Goal: Find specific page/section: Find specific page/section

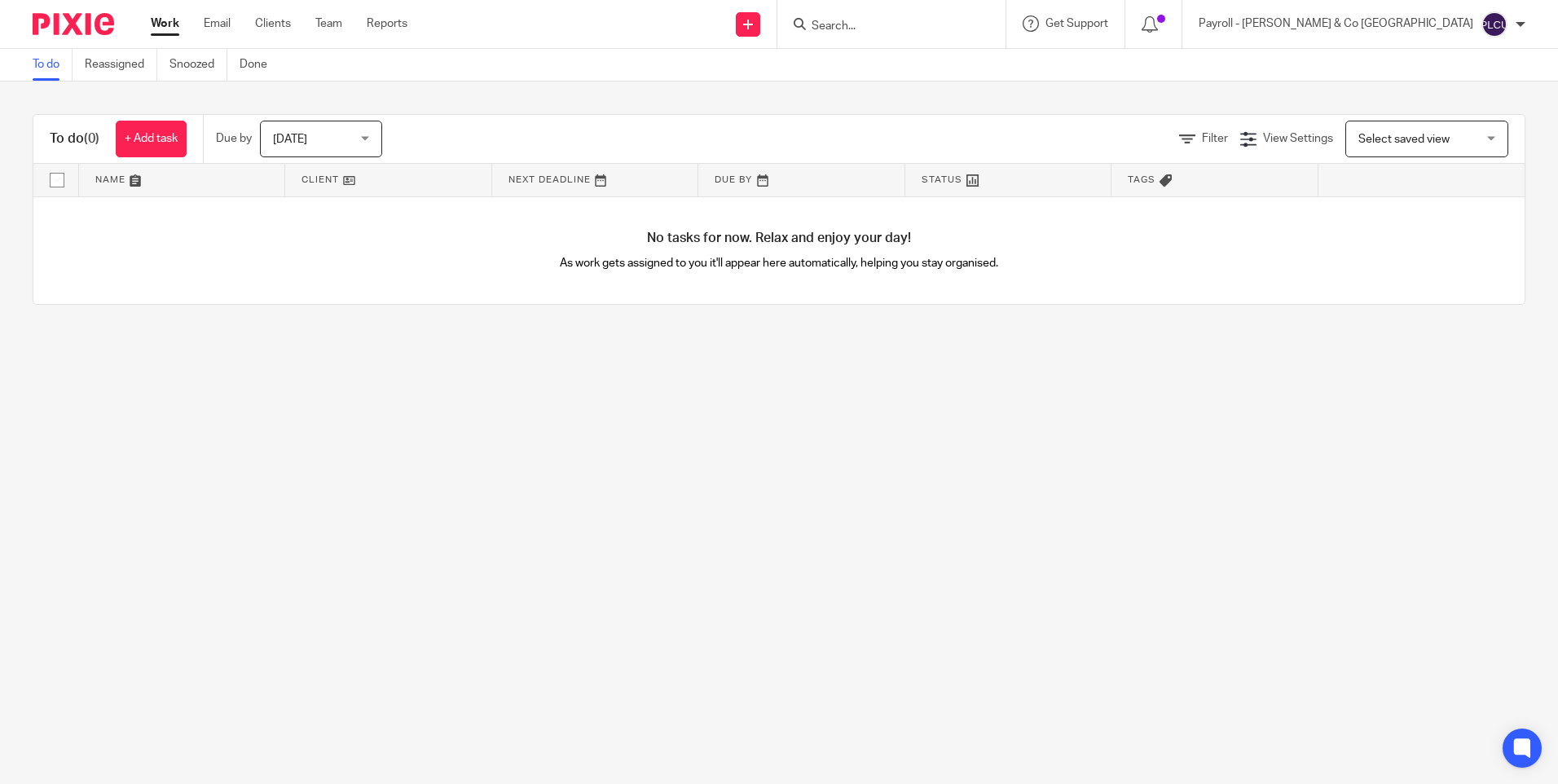
click at [957, 29] on input "Search" at bounding box center [883, 26] width 147 height 15
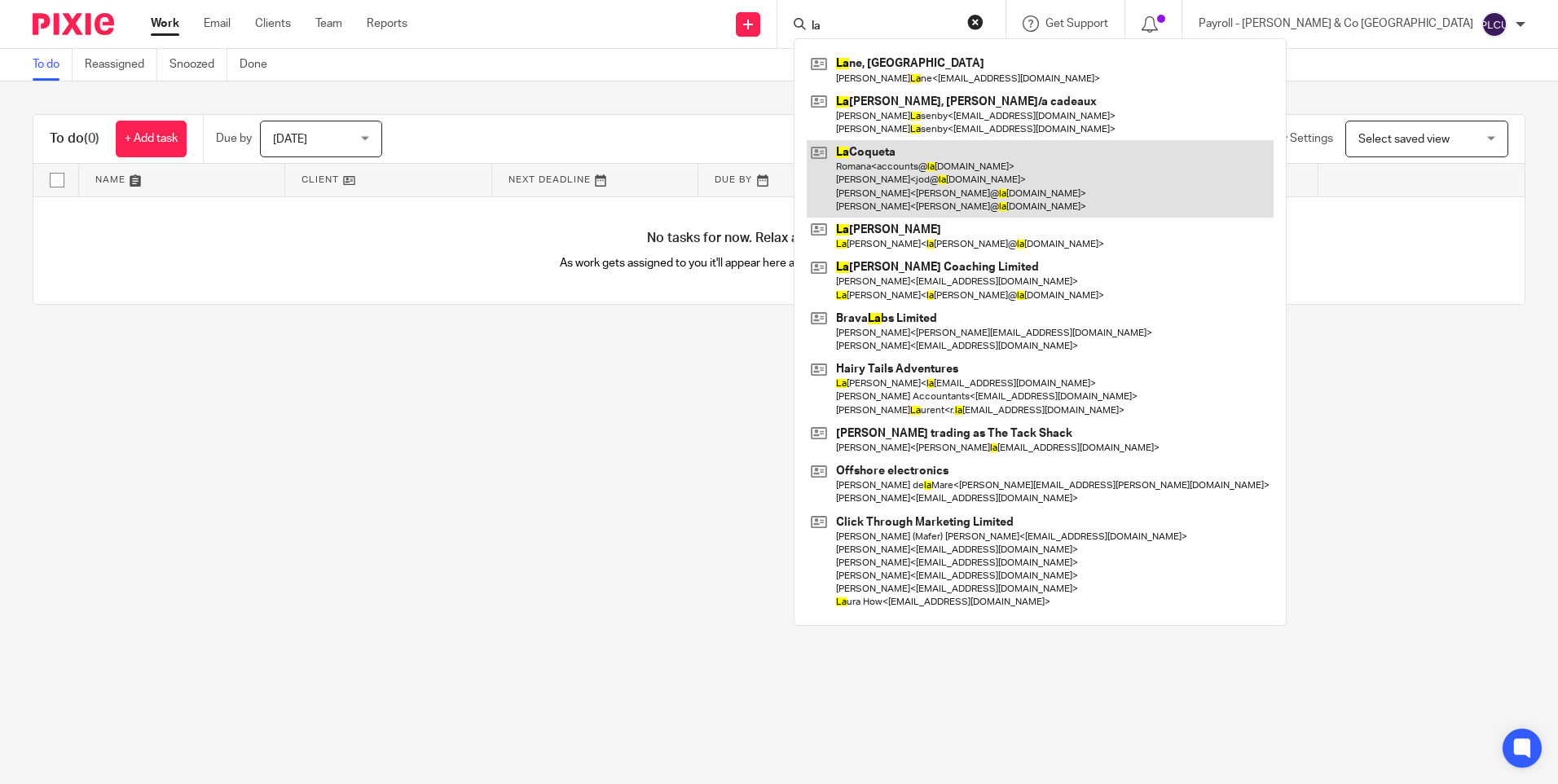
type input "la"
click at [1014, 176] on link at bounding box center [1041, 178] width 467 height 77
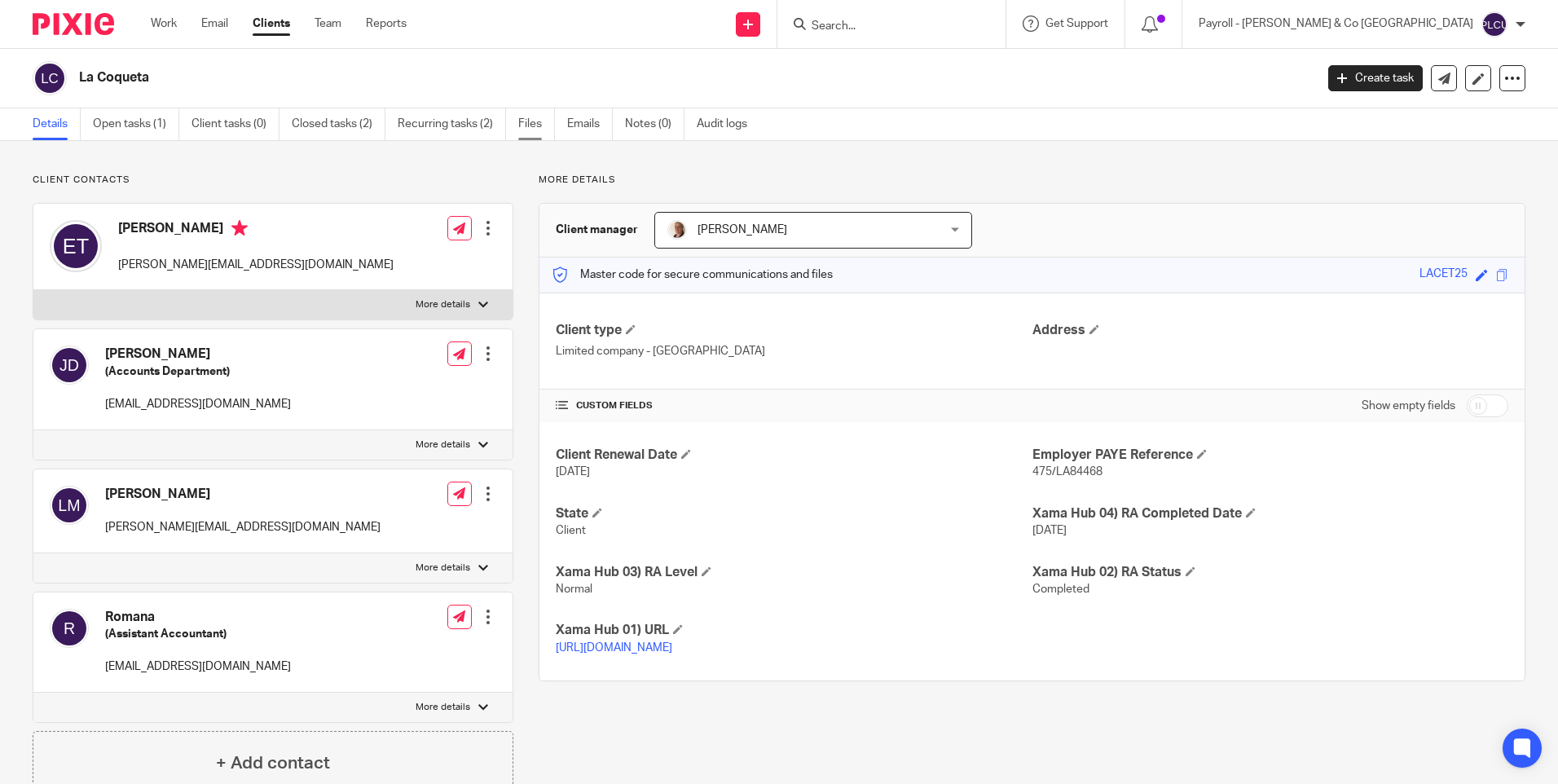
click at [530, 127] on link "Files" at bounding box center [537, 124] width 37 height 32
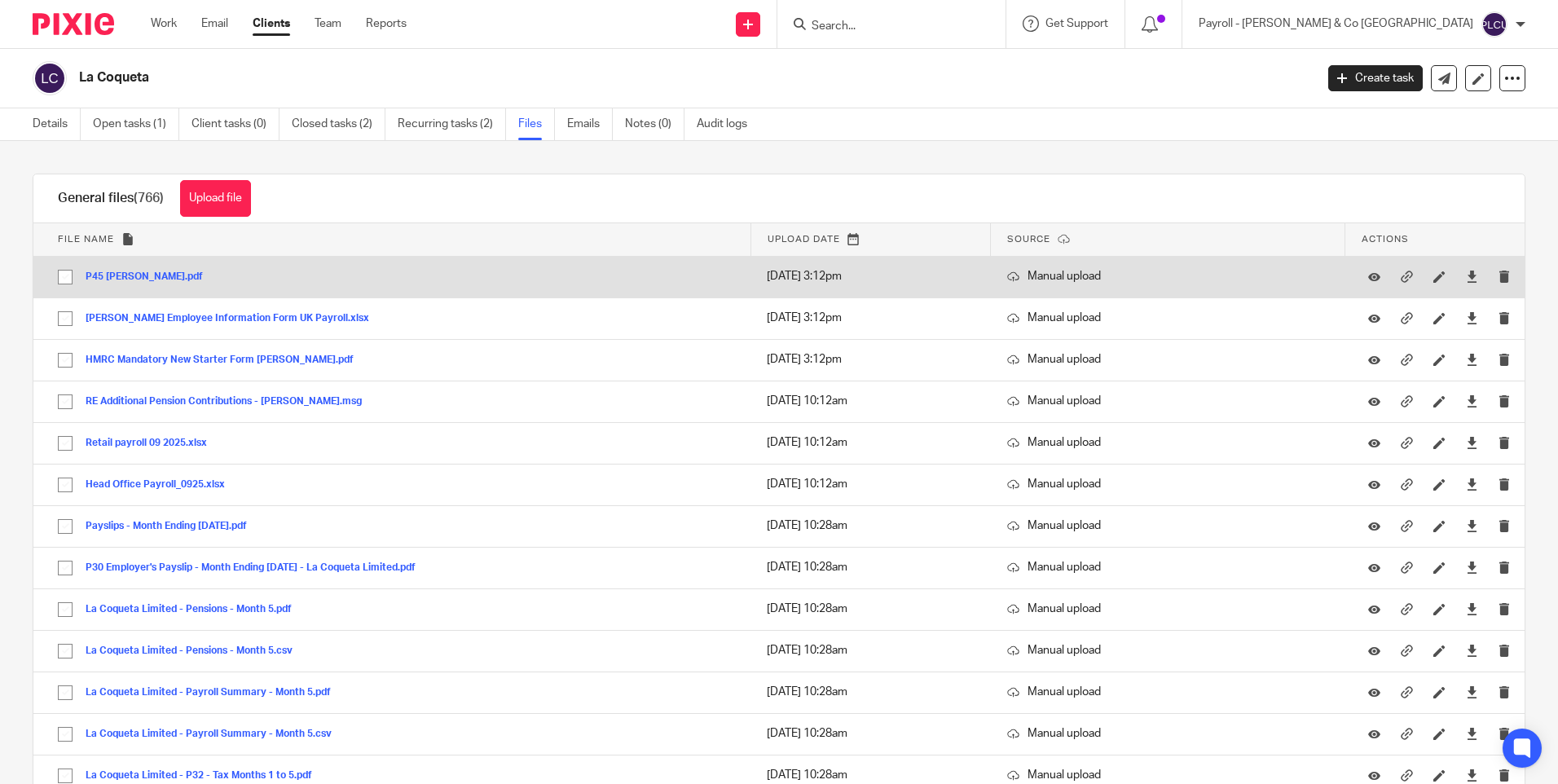
click at [71, 278] on input "checkbox" at bounding box center [65, 276] width 31 height 31
click at [68, 273] on input "checkbox" at bounding box center [65, 276] width 31 height 31
checkbox input "false"
click at [1466, 273] on icon at bounding box center [1472, 276] width 12 height 12
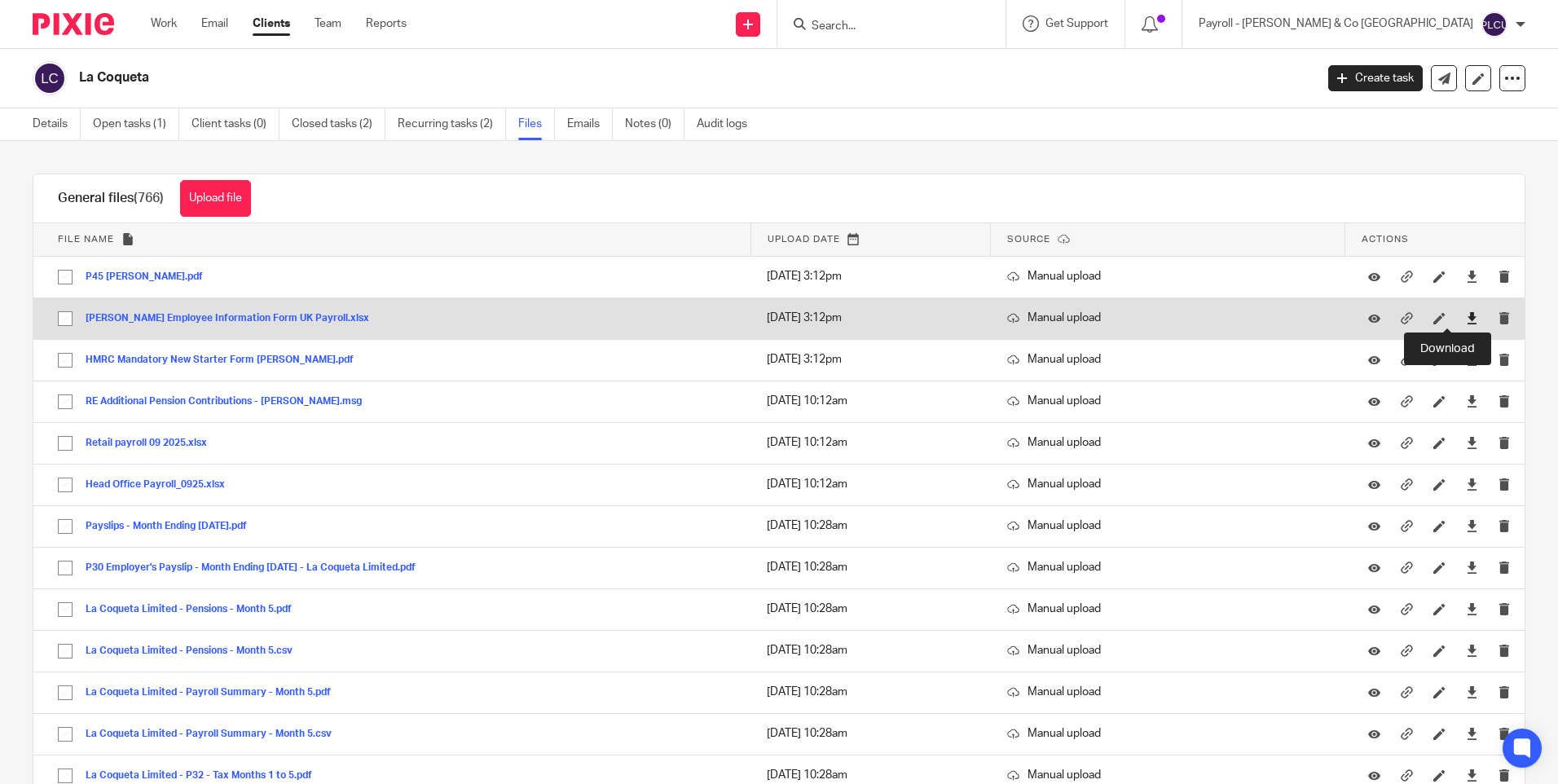
click at [1466, 323] on icon at bounding box center [1472, 318] width 12 height 12
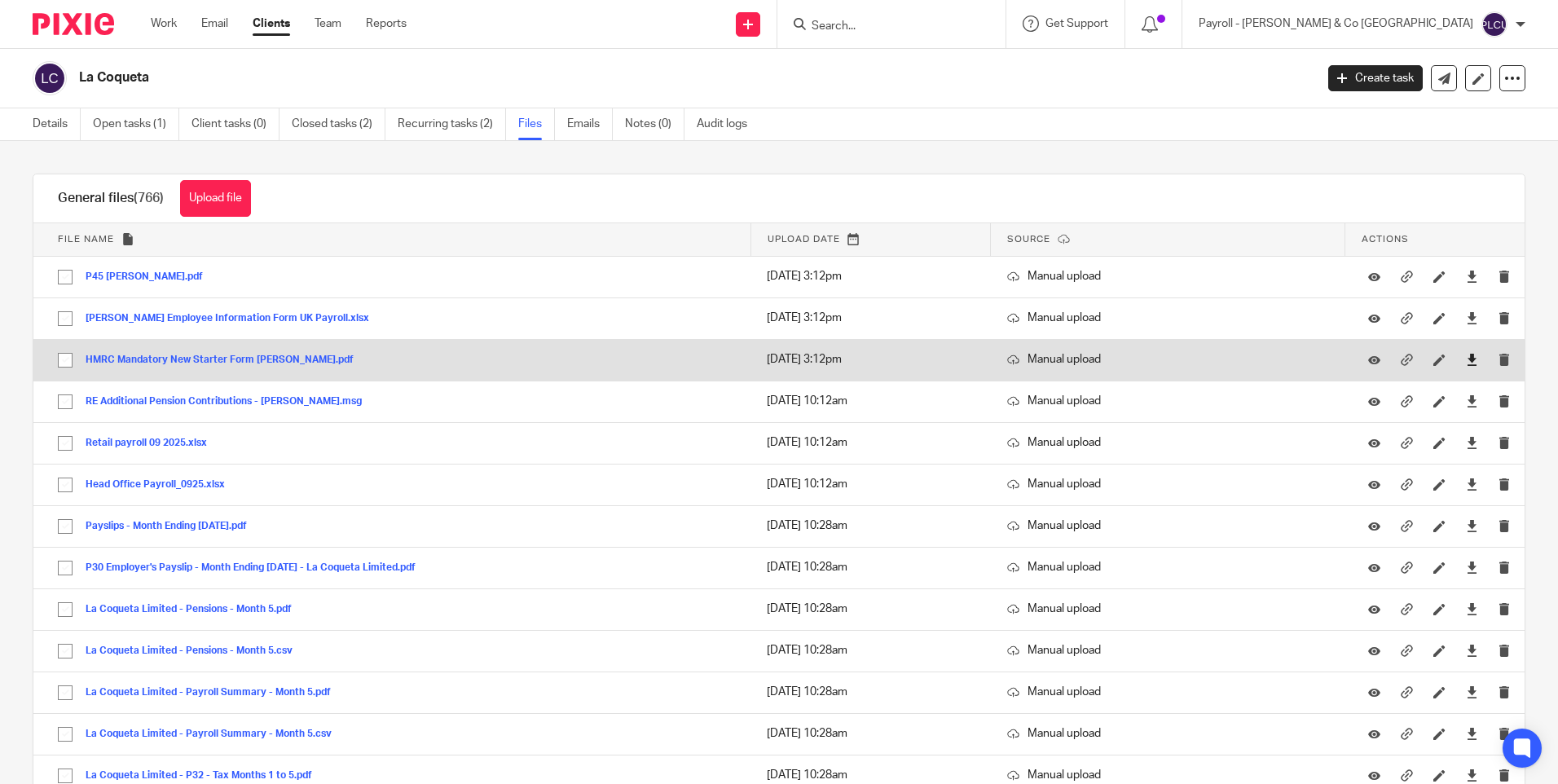
click at [1466, 360] on icon at bounding box center [1472, 360] width 12 height 12
